Goal: Find contact information: Find contact information

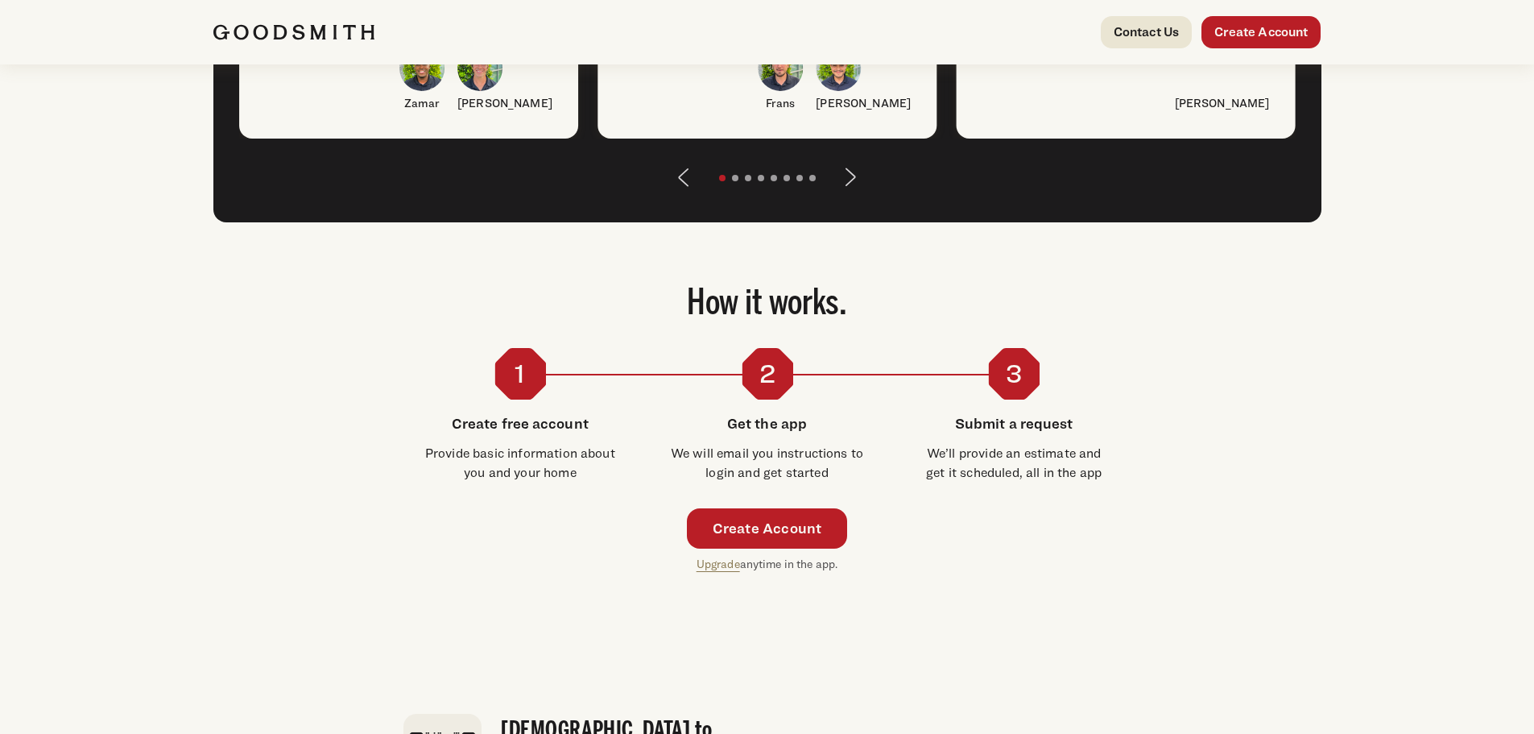
scroll to position [2147, 0]
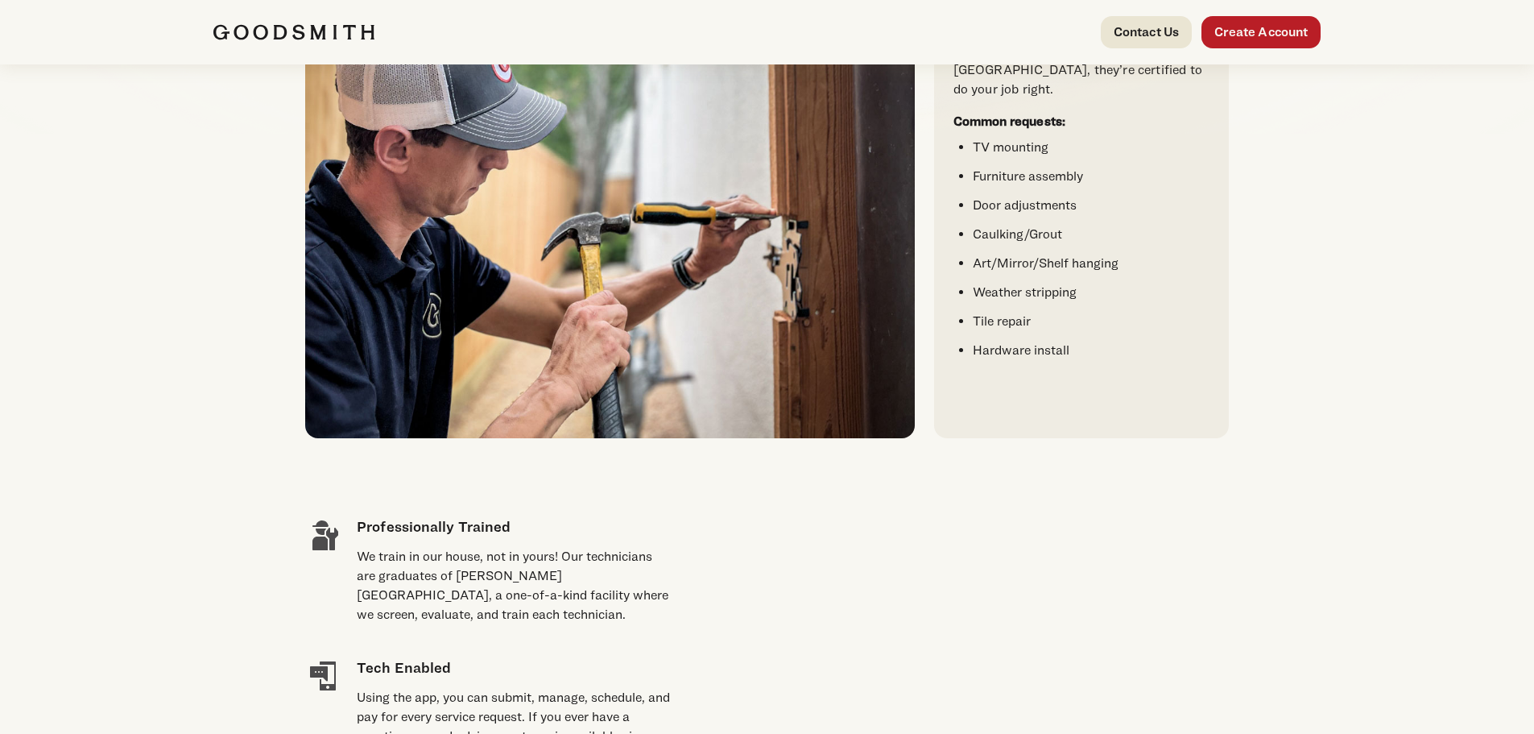
scroll to position [322, 0]
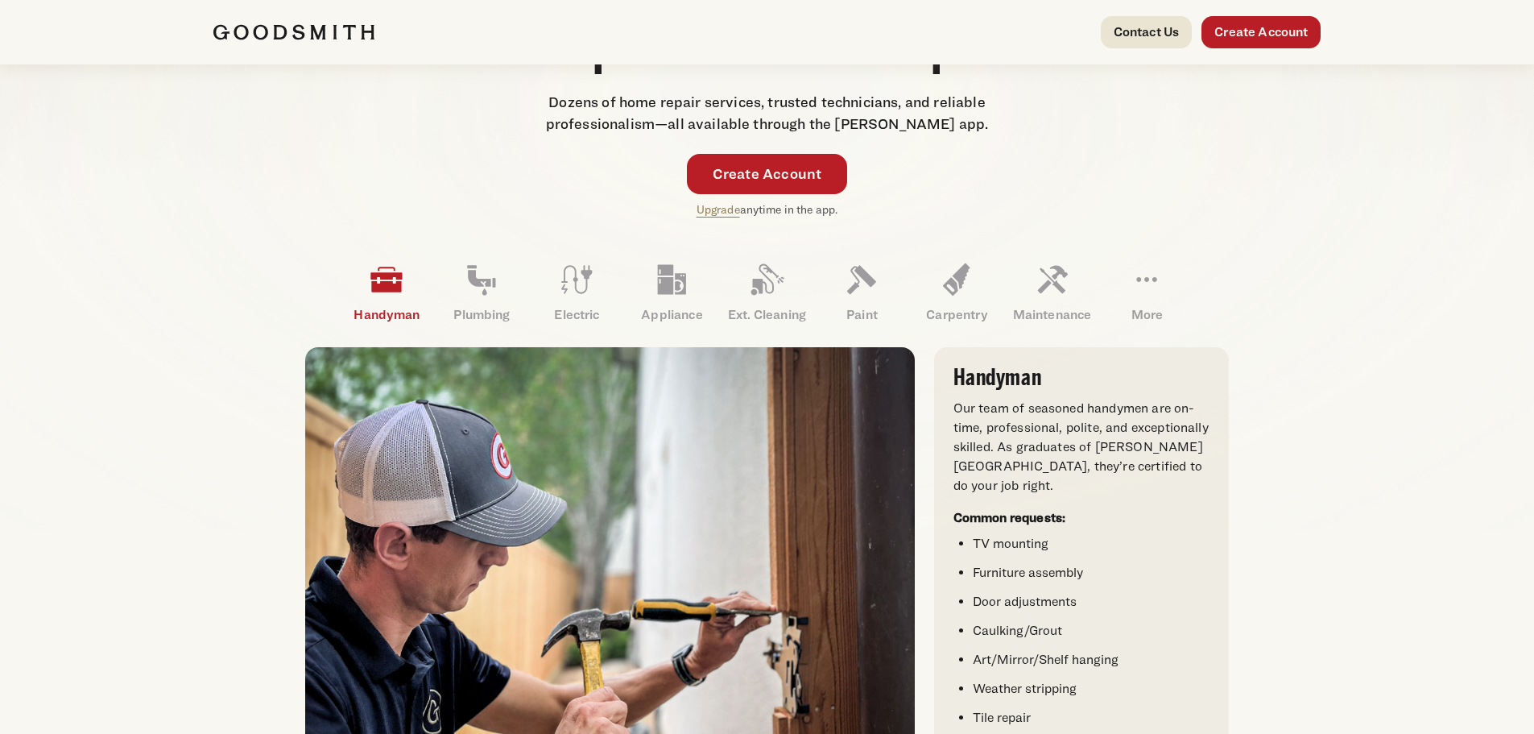
click at [1211, 29] on link "Create Account" at bounding box center [1260, 32] width 119 height 32
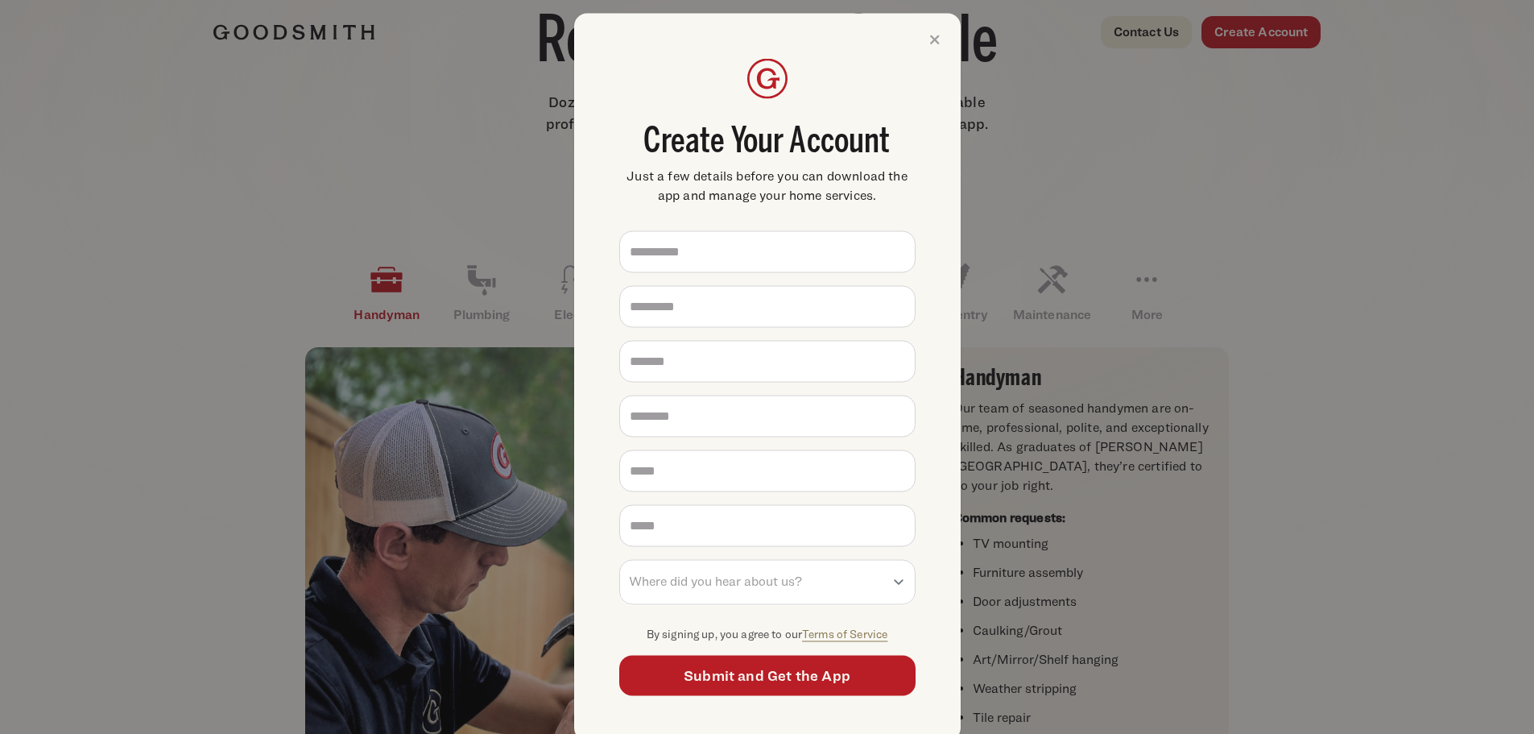
click at [928, 43] on icon at bounding box center [935, 39] width 26 height 26
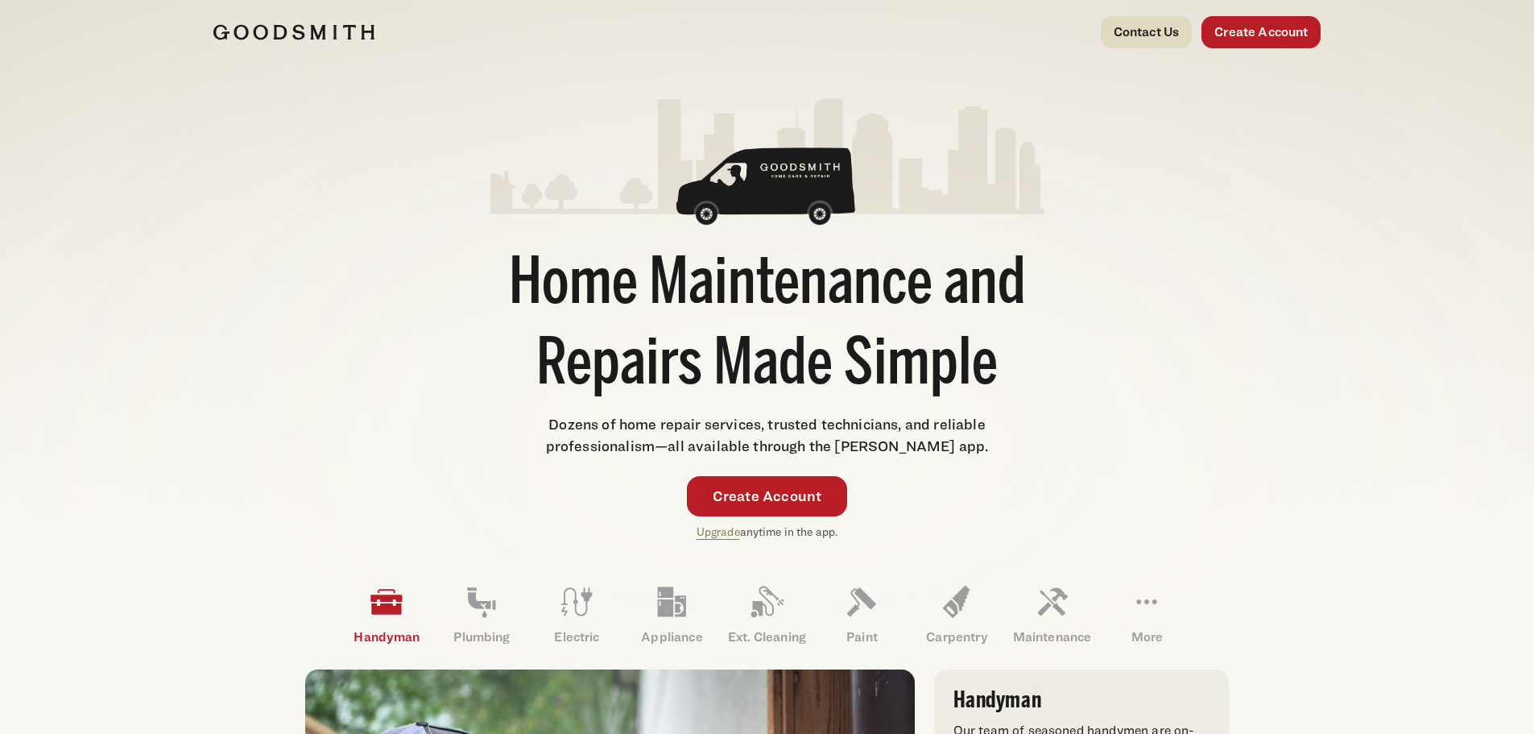
click at [1154, 39] on link "Contact Us" at bounding box center [1147, 32] width 92 height 32
